Goal: Information Seeking & Learning: Learn about a topic

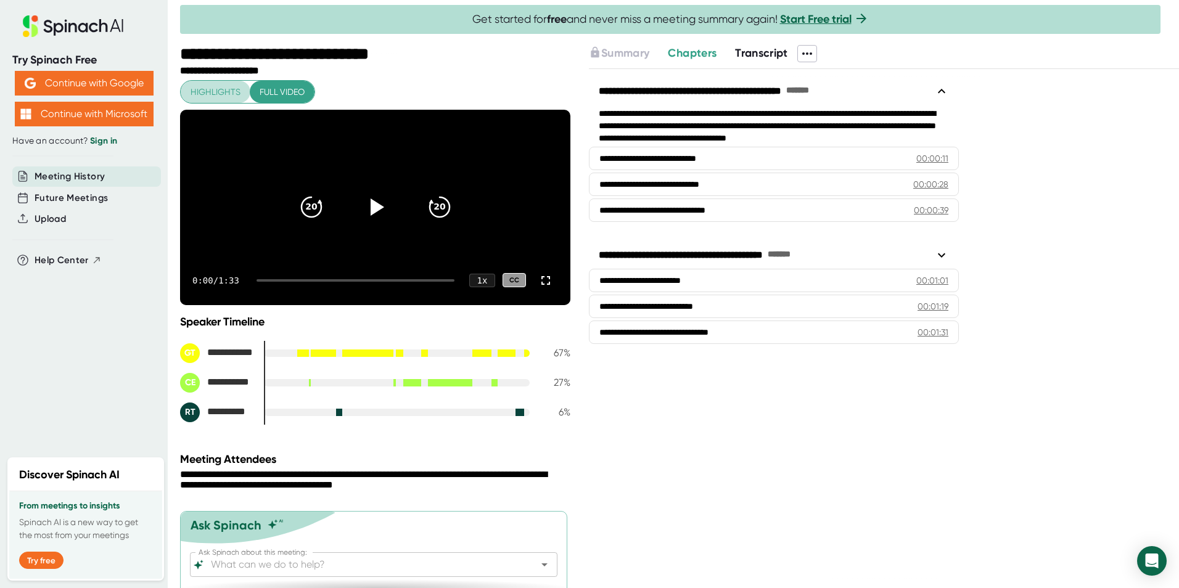
click at [224, 92] on span "Highlights" at bounding box center [215, 91] width 50 height 15
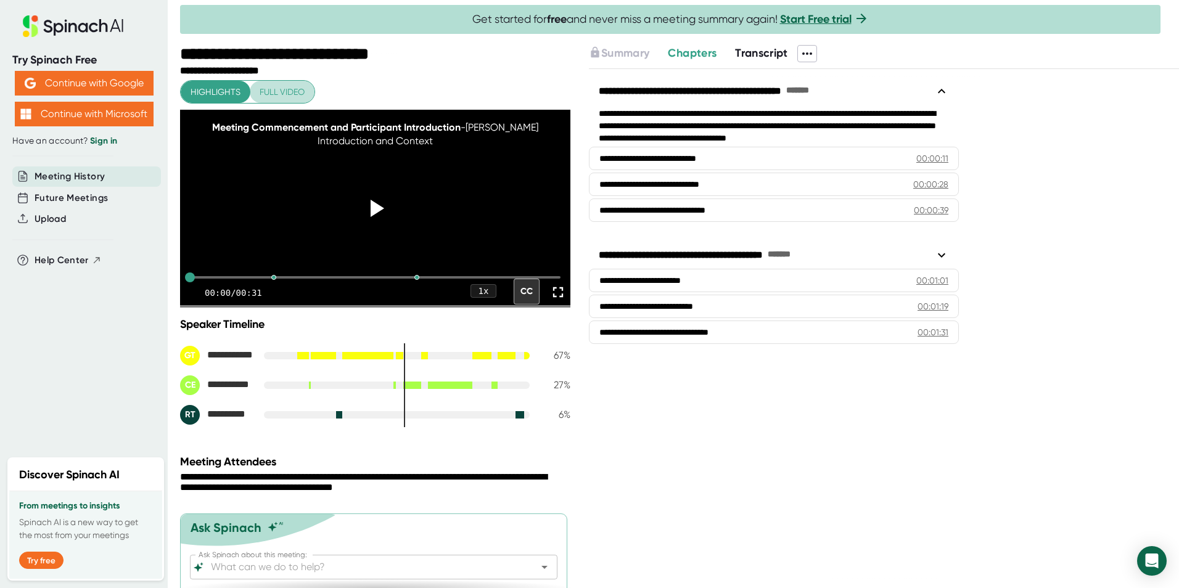
click at [291, 84] on span "Full video" at bounding box center [281, 91] width 45 height 15
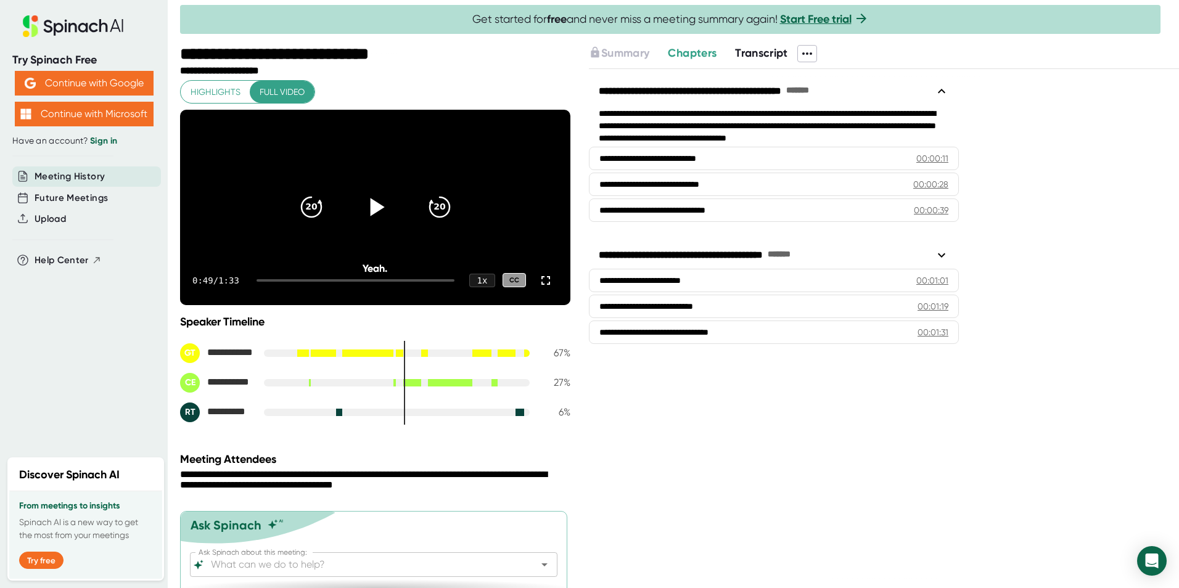
click at [371, 214] on icon at bounding box center [377, 207] width 14 height 18
click at [363, 216] on icon at bounding box center [374, 207] width 31 height 31
click at [266, 282] on div at bounding box center [271, 280] width 30 height 2
click at [260, 282] on div at bounding box center [355, 280] width 198 height 2
